Goal: Task Accomplishment & Management: Manage account settings

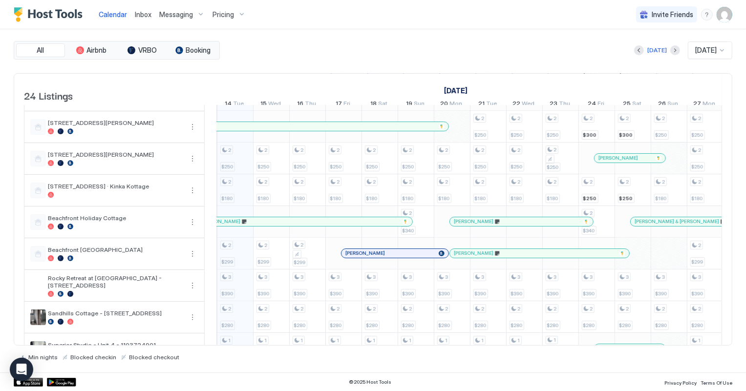
scroll to position [0, 542]
click at [717, 19] on img "User profile" at bounding box center [725, 15] width 16 height 16
click at [728, 17] on div at bounding box center [373, 195] width 746 height 391
click at [716, 53] on span "[DATE]" at bounding box center [705, 50] width 21 height 9
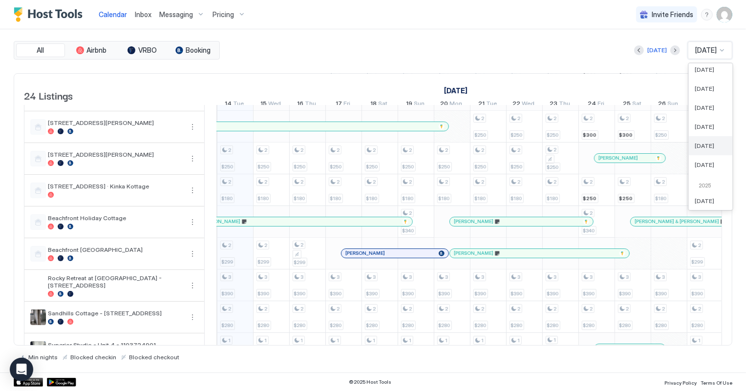
click at [707, 146] on span "[DATE]" at bounding box center [705, 145] width 20 height 7
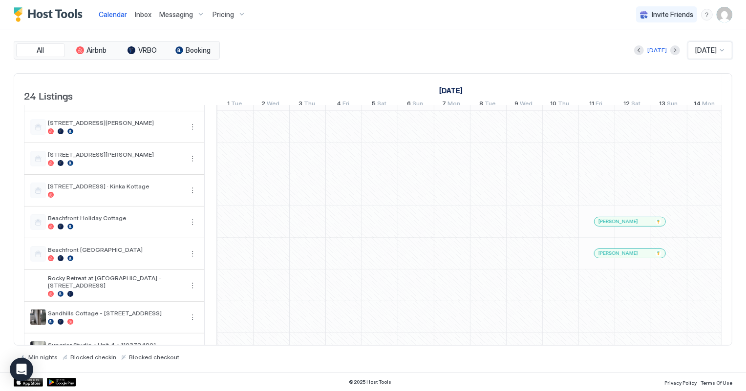
click at [645, 225] on div "[PERSON_NAME]" at bounding box center [625, 221] width 53 height 6
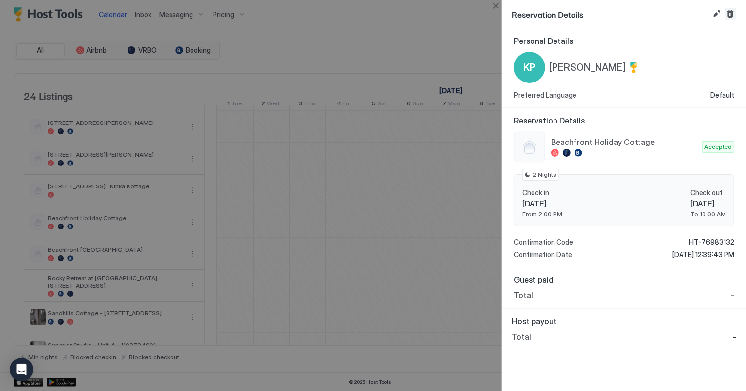
click at [728, 12] on button "Cancel reservation" at bounding box center [731, 14] width 12 height 12
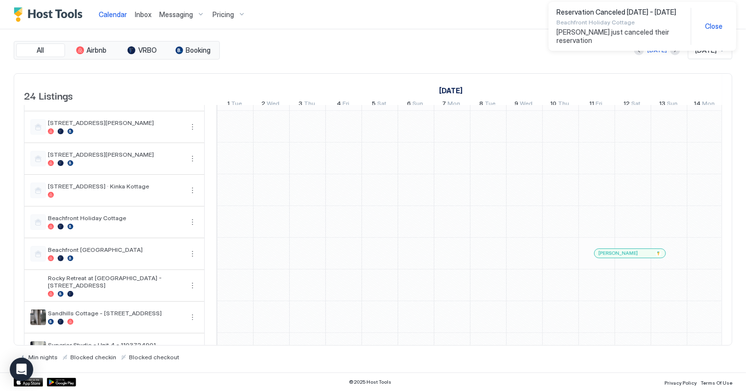
click at [635, 257] on div "[PERSON_NAME]" at bounding box center [625, 253] width 53 height 6
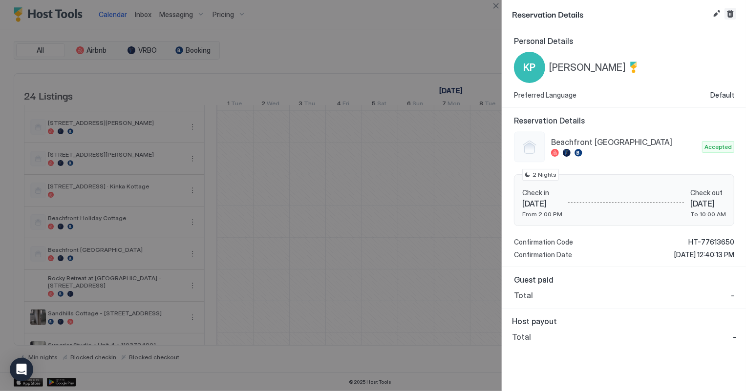
click at [729, 14] on button "Cancel reservation" at bounding box center [731, 14] width 12 height 12
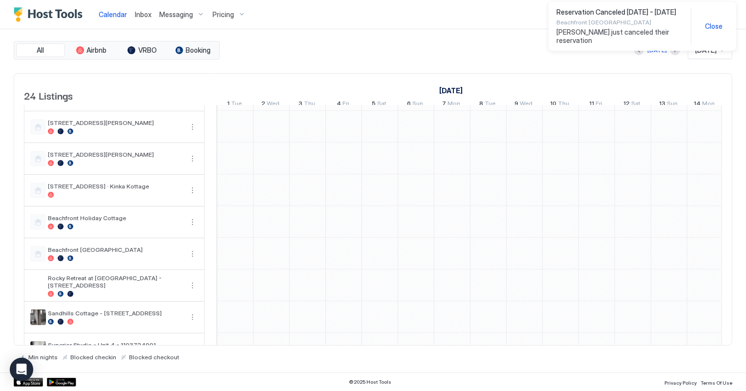
scroll to position [223, 0]
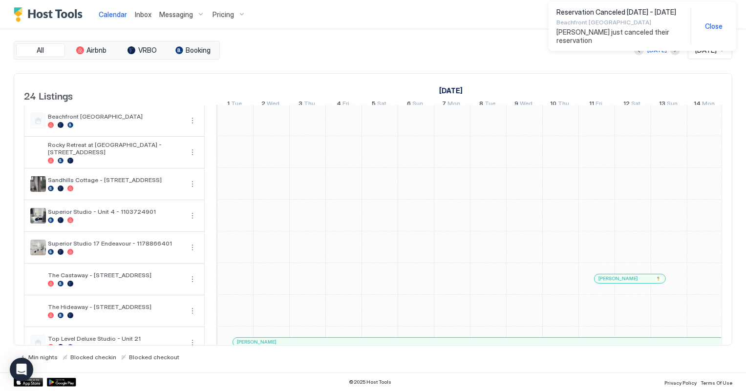
click at [618, 286] on div at bounding box center [373, 195] width 746 height 391
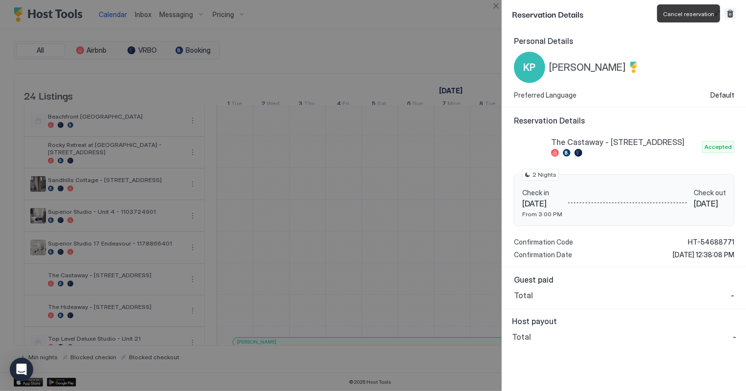
click at [728, 16] on button "Cancel reservation" at bounding box center [731, 14] width 12 height 12
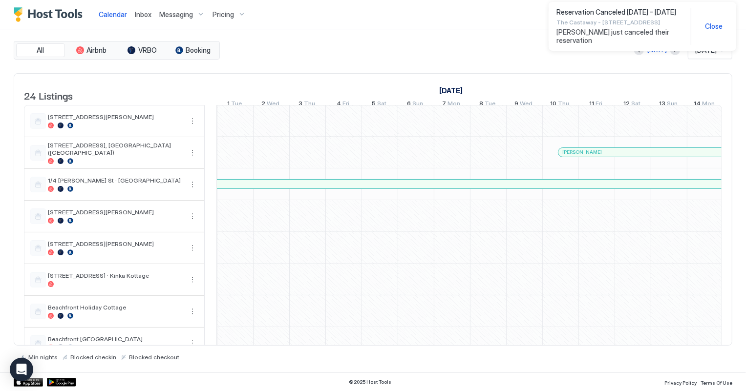
scroll to position [0, 0]
click at [628, 155] on div "[PERSON_NAME]" at bounding box center [643, 152] width 162 height 6
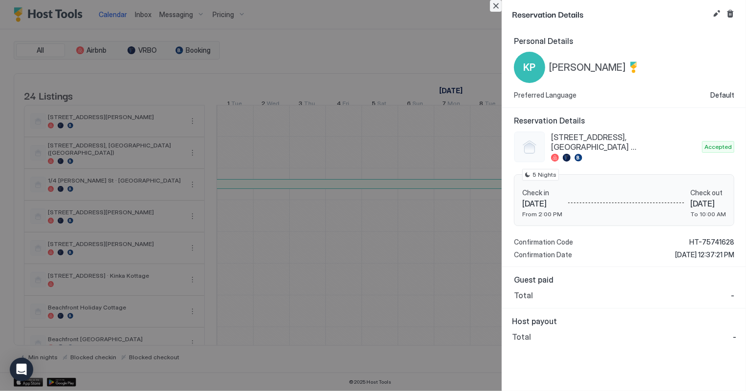
click at [496, 8] on button "Close" at bounding box center [496, 6] width 12 height 12
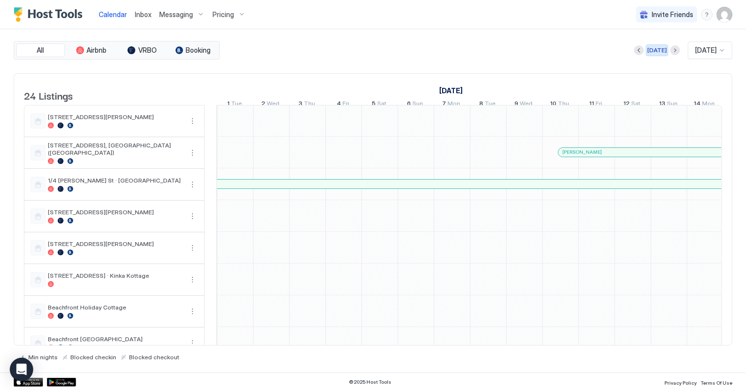
click at [647, 51] on div "[DATE]" at bounding box center [657, 50] width 20 height 9
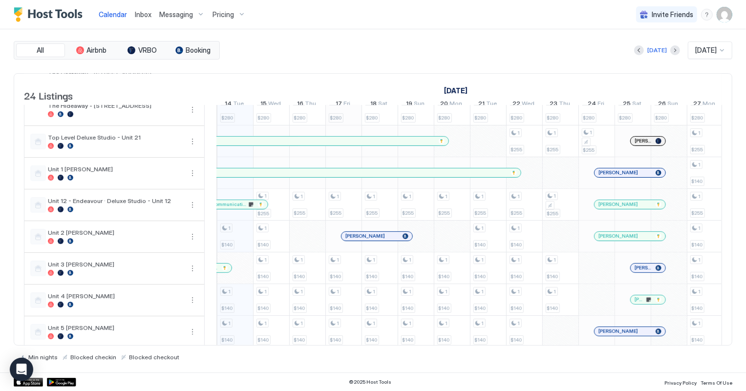
scroll to position [444, 0]
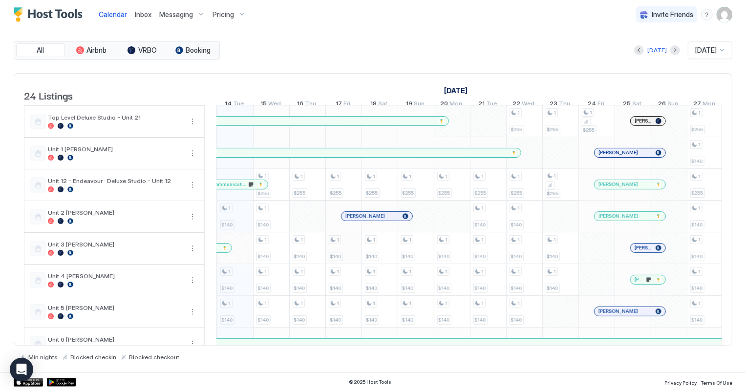
click at [356, 247] on div "2 $250 2 $180 2 $299 3 $390 2 $280 1 $255 1 $255 2 $380 2 $280 1 $140 1 $140 1 …" at bounding box center [651, 42] width 1952 height 762
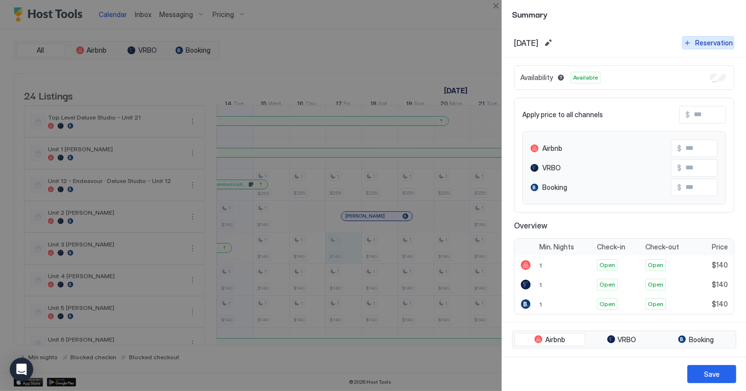
click at [697, 40] on div "Reservation" at bounding box center [714, 43] width 38 height 10
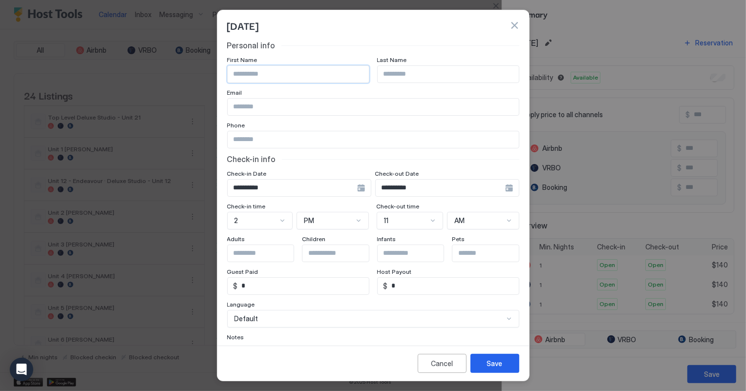
click at [241, 74] on input "Input Field" at bounding box center [298, 74] width 141 height 17
type input "*****"
click at [278, 137] on input "Input Field" at bounding box center [373, 139] width 291 height 17
type input "**********"
click at [399, 74] on input "Input Field" at bounding box center [448, 74] width 141 height 17
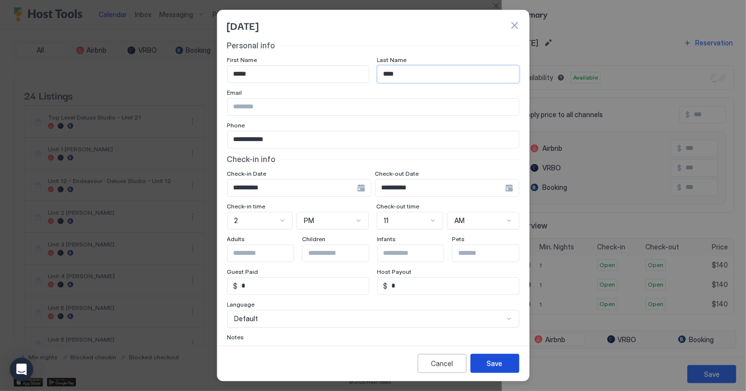
type input "****"
click at [486, 357] on button "Save" at bounding box center [495, 363] width 49 height 19
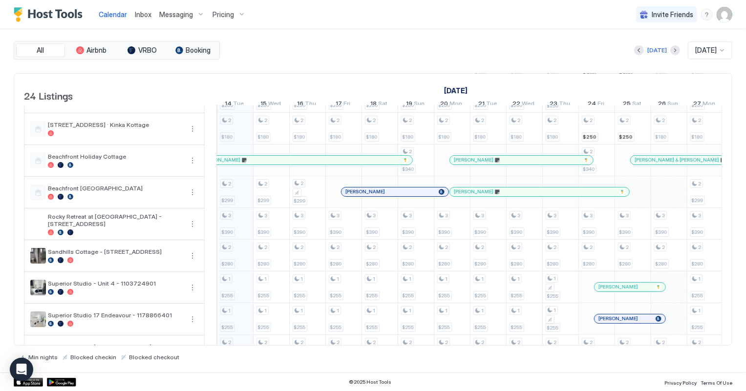
scroll to position [133, 0]
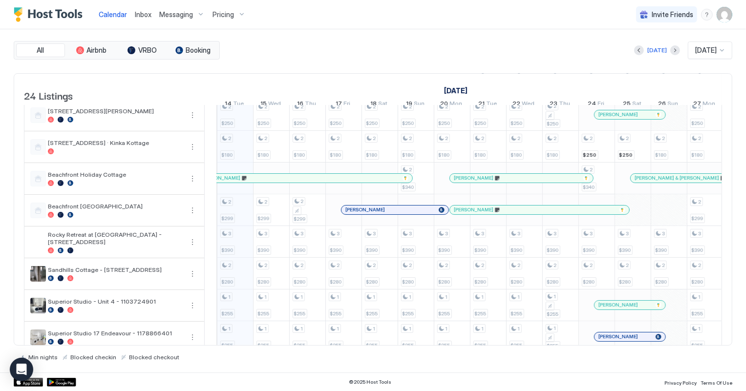
click at [143, 12] on span "Inbox" at bounding box center [143, 14] width 17 height 8
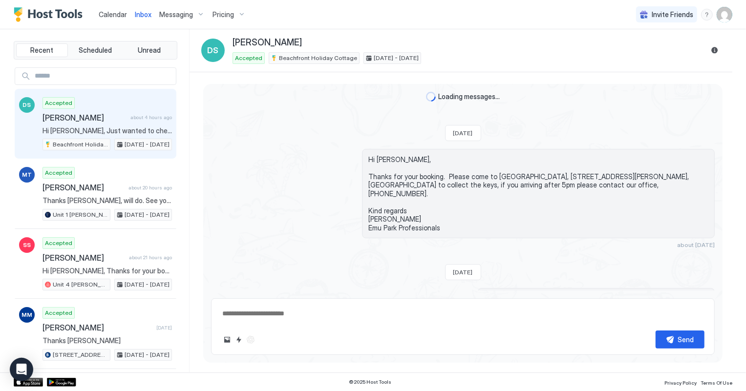
scroll to position [128, 0]
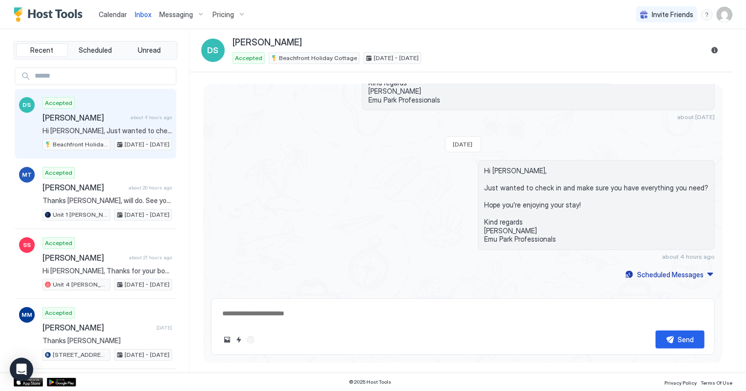
click at [118, 14] on span "Calendar" at bounding box center [113, 14] width 28 height 8
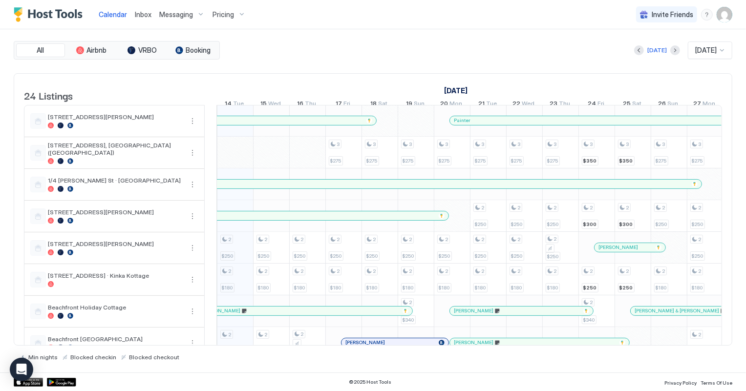
click at [137, 14] on span "Inbox" at bounding box center [143, 14] width 17 height 8
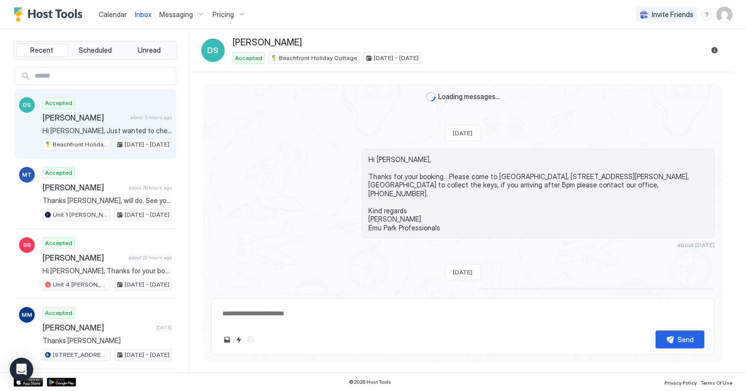
scroll to position [128, 0]
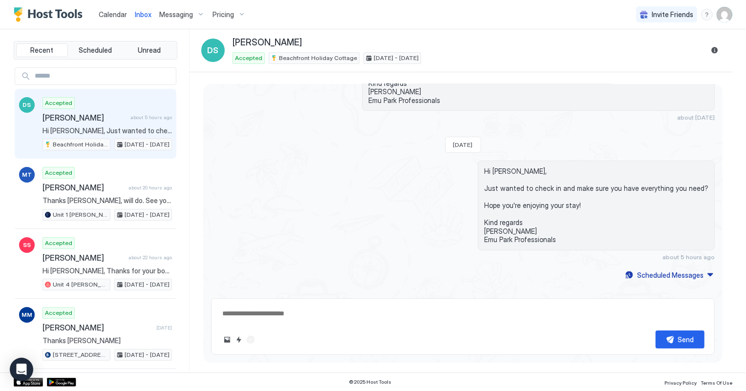
click at [110, 13] on span "Calendar" at bounding box center [113, 14] width 28 height 8
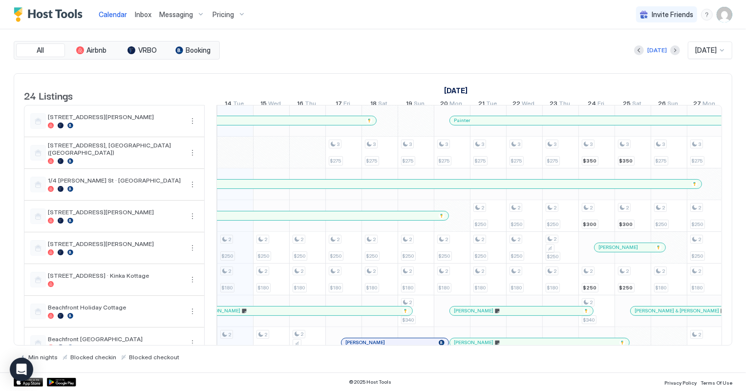
click at [140, 14] on span "Inbox" at bounding box center [143, 14] width 17 height 8
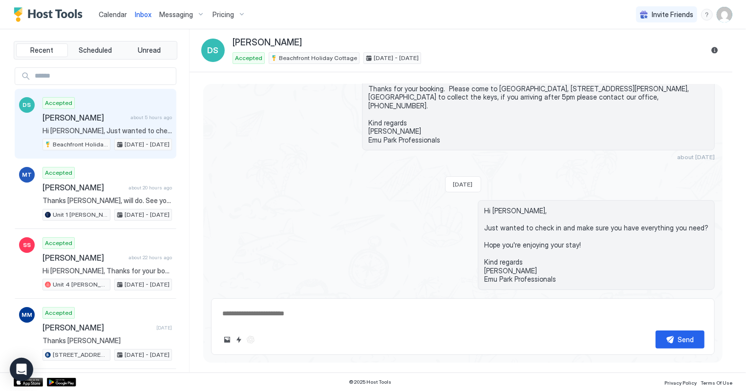
scroll to position [128, 0]
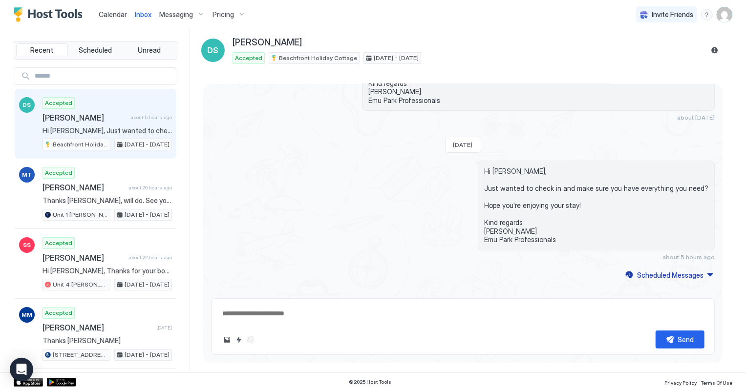
click at [104, 116] on span "[PERSON_NAME]" at bounding box center [85, 118] width 84 height 10
click at [113, 15] on span "Calendar" at bounding box center [113, 14] width 28 height 8
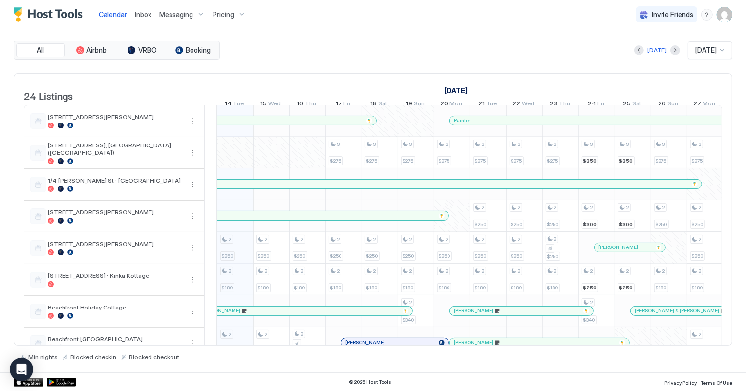
click at [137, 13] on span "Inbox" at bounding box center [143, 14] width 17 height 8
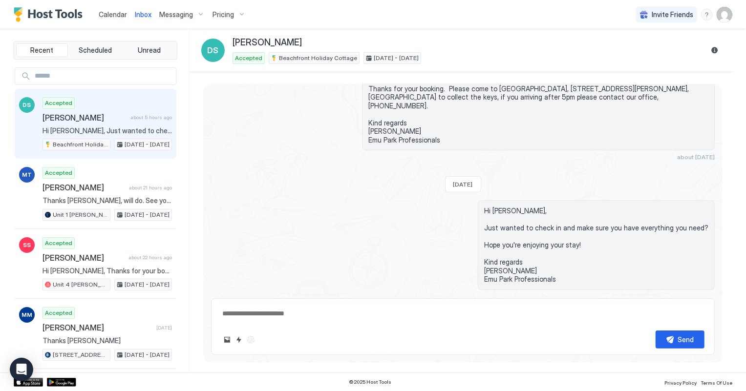
scroll to position [128, 0]
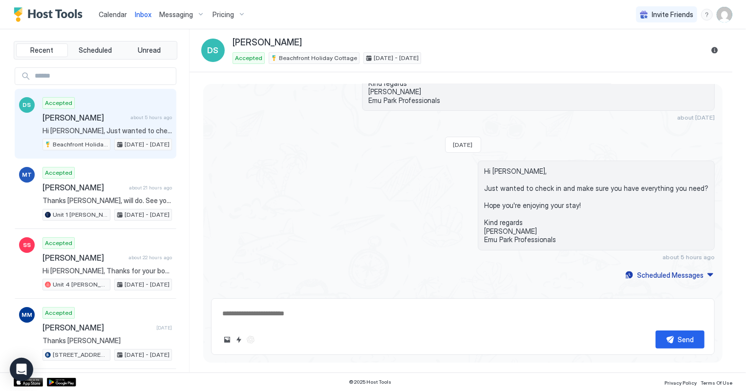
click at [118, 14] on span "Calendar" at bounding box center [113, 14] width 28 height 8
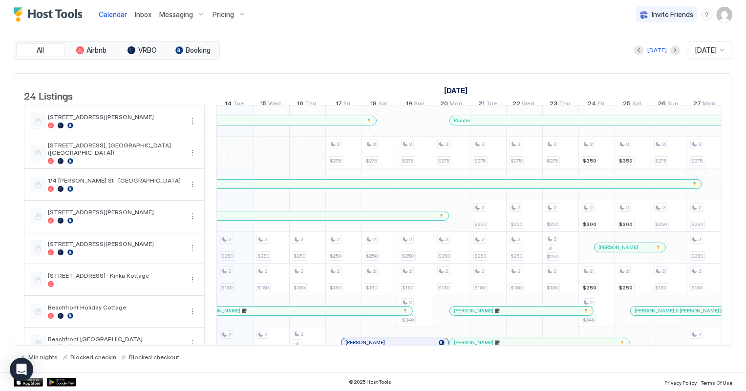
scroll to position [88, 0]
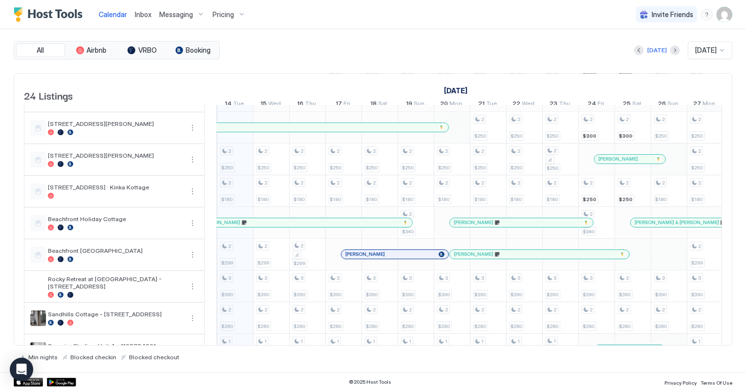
click at [705, 53] on span "[DATE]" at bounding box center [705, 50] width 21 height 9
click at [705, 85] on span "[DATE]" at bounding box center [705, 85] width 20 height 7
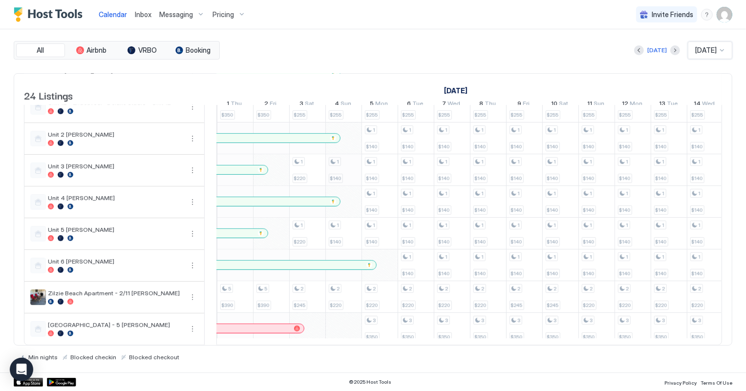
scroll to position [533, 0]
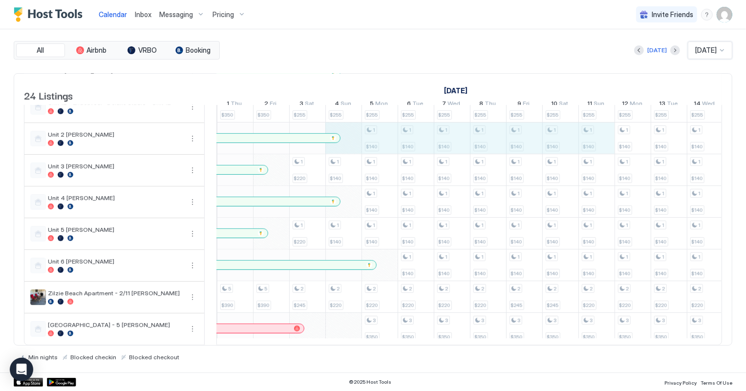
drag, startPoint x: 350, startPoint y: 135, endPoint x: 596, endPoint y: 130, distance: 245.8
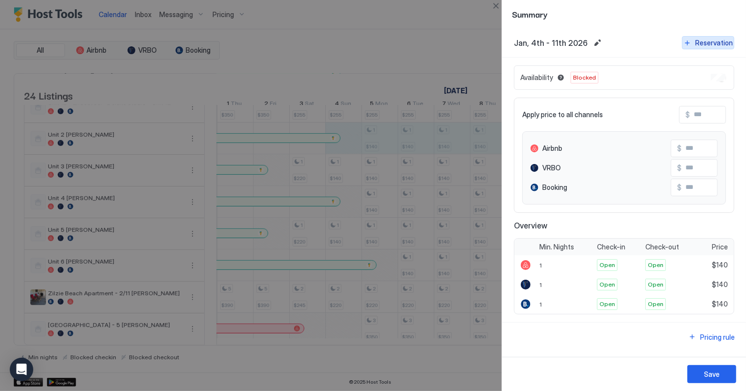
click at [710, 38] on div "Reservation" at bounding box center [714, 43] width 38 height 10
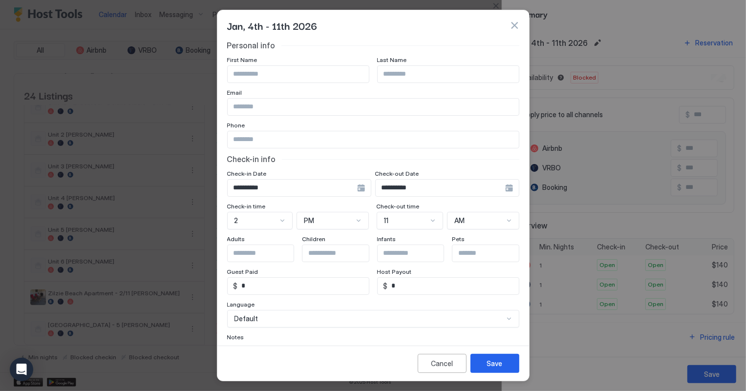
click at [278, 72] on input "Input Field" at bounding box center [298, 74] width 141 height 17
type input "*****"
click at [432, 73] on input "Input Field" at bounding box center [448, 74] width 141 height 17
type input "******"
click at [252, 104] on input "Input Field" at bounding box center [373, 107] width 291 height 17
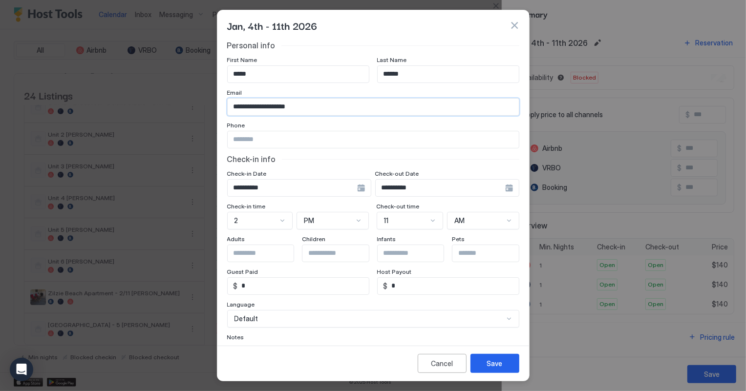
type input "**********"
click at [260, 142] on input "Input Field" at bounding box center [373, 139] width 291 height 17
type input "**********"
click at [484, 363] on button "Save" at bounding box center [495, 363] width 49 height 19
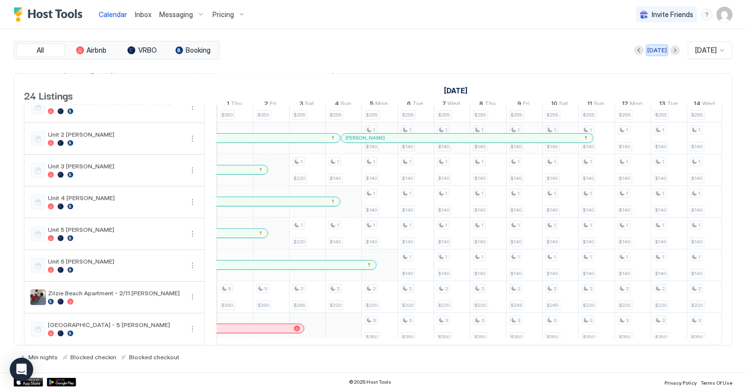
click at [654, 50] on div "[DATE]" at bounding box center [657, 50] width 20 height 9
